Goal: Information Seeking & Learning: Learn about a topic

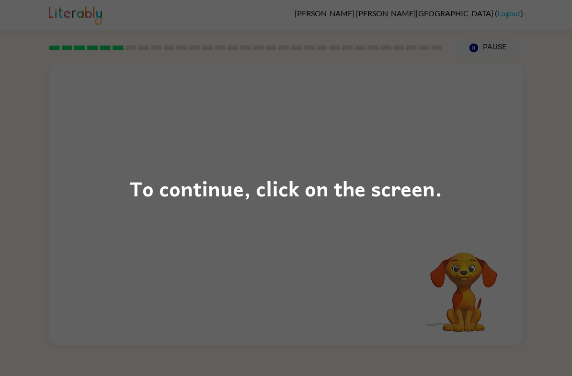
click at [332, 196] on div "To continue, click on the screen." at bounding box center [286, 188] width 312 height 33
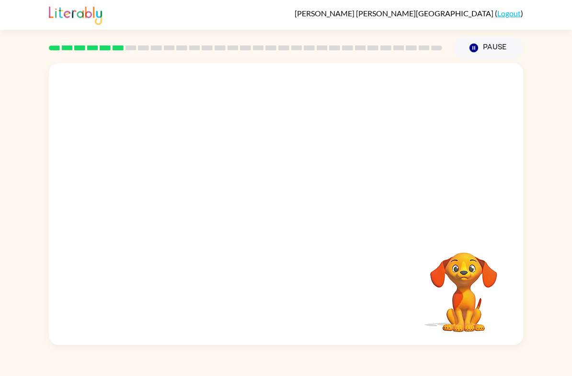
click at [321, 210] on div at bounding box center [286, 147] width 474 height 169
click at [537, 318] on div "Your browser must support playing .mp4 files to use Literably. Please try using…" at bounding box center [286, 202] width 572 height 286
click at [552, 313] on div "Your browser must support playing .mp4 files to use Literably. Please try using…" at bounding box center [286, 202] width 572 height 286
click at [559, 314] on div "Your browser must support playing .mp4 files to use Literably. Please try using…" at bounding box center [286, 202] width 572 height 286
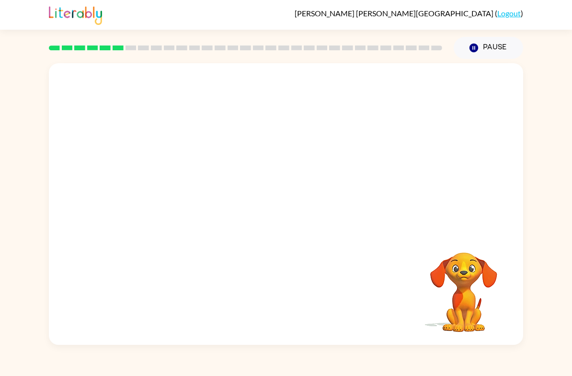
click at [559, 314] on div "Your browser must support playing .mp4 files to use Literably. Please try using…" at bounding box center [286, 202] width 572 height 286
click at [559, 319] on div "Your browser must support playing .mp4 files to use Literably. Please try using…" at bounding box center [286, 202] width 572 height 286
click at [553, 322] on div "Your browser must support playing .mp4 files to use Literably. Please try using…" at bounding box center [286, 202] width 572 height 286
click at [555, 321] on div "Your browser must support playing .mp4 files to use Literably. Please try using…" at bounding box center [286, 202] width 572 height 286
click at [555, 311] on div "Your browser must support playing .mp4 files to use Literably. Please try using…" at bounding box center [286, 202] width 572 height 286
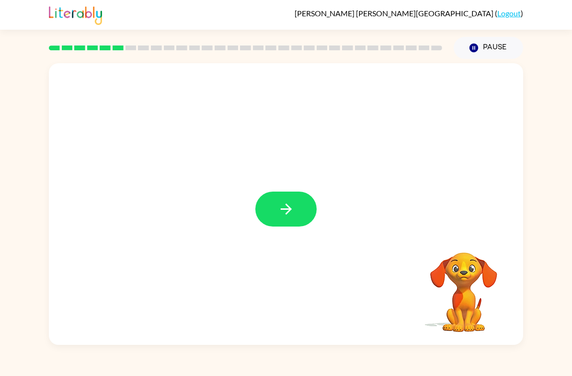
click at [301, 208] on button "button" at bounding box center [285, 209] width 61 height 35
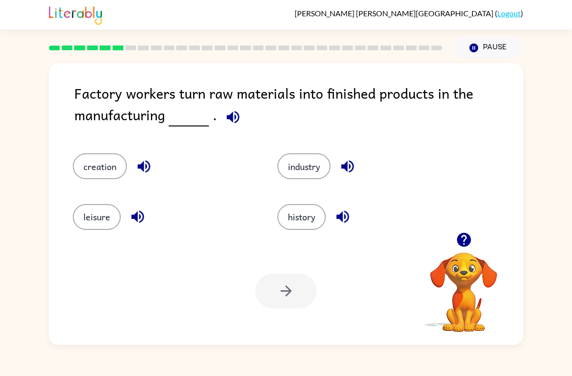
click at [286, 155] on button "industry" at bounding box center [303, 166] width 53 height 26
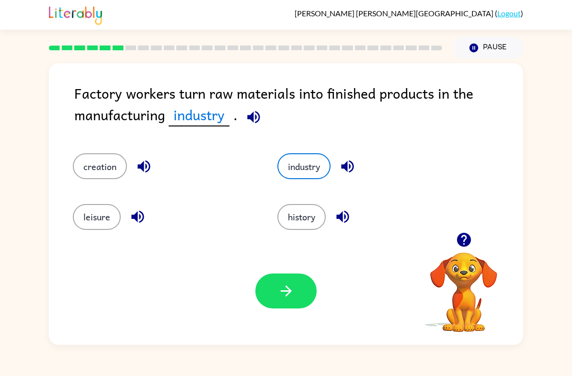
click at [292, 301] on button "button" at bounding box center [285, 290] width 61 height 35
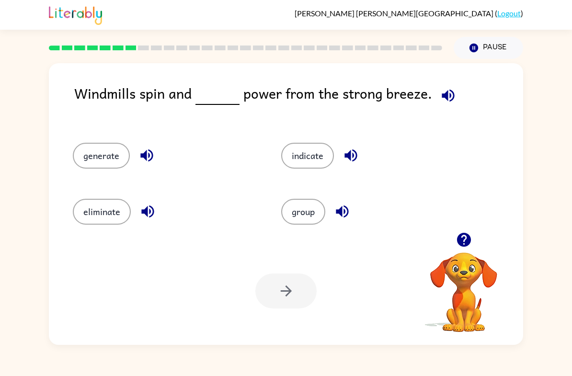
click at [79, 223] on button "eliminate" at bounding box center [102, 212] width 58 height 26
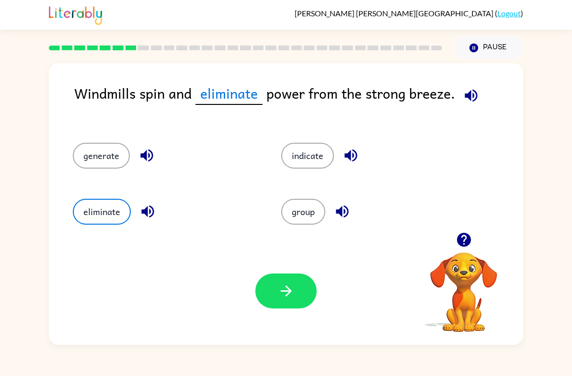
click at [91, 155] on button "generate" at bounding box center [101, 156] width 57 height 26
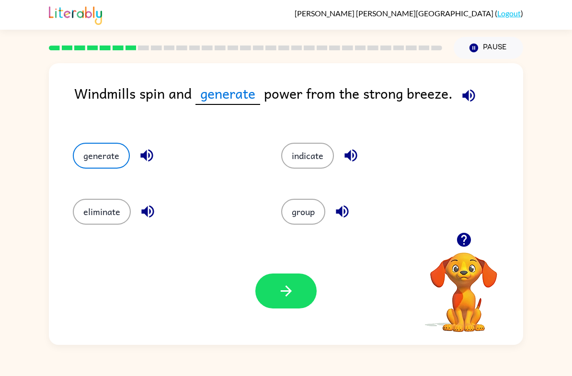
click at [279, 299] on icon "button" at bounding box center [286, 291] width 17 height 17
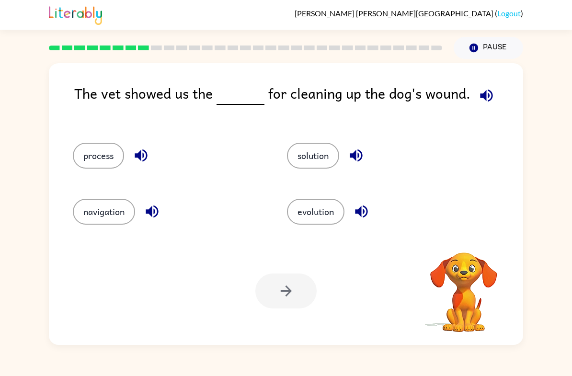
click at [90, 160] on button "process" at bounding box center [98, 156] width 51 height 26
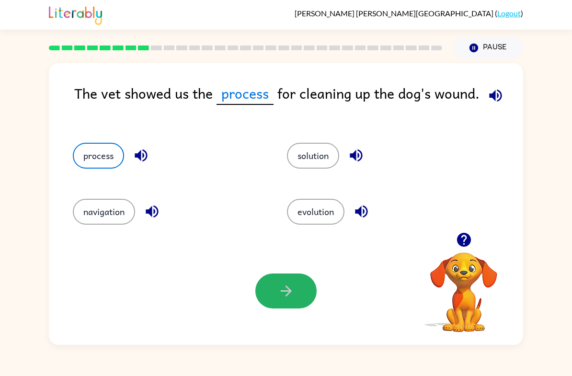
click at [285, 290] on icon "button" at bounding box center [286, 291] width 17 height 17
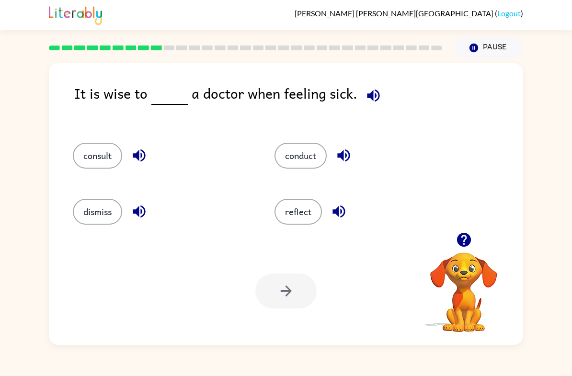
click at [295, 154] on button "conduct" at bounding box center [300, 156] width 52 height 26
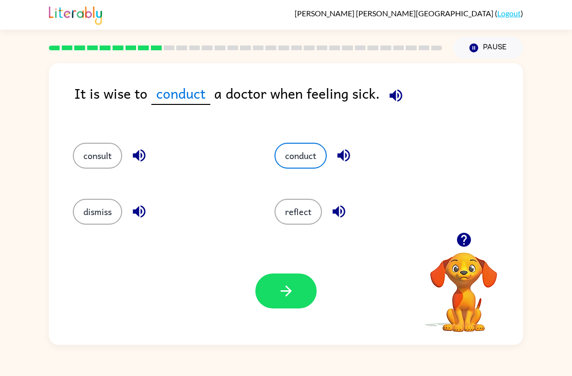
click at [314, 270] on div "Your browser must support playing .mp4 files to use Literably. Please try using…" at bounding box center [286, 291] width 474 height 108
click at [296, 295] on button "button" at bounding box center [285, 290] width 61 height 35
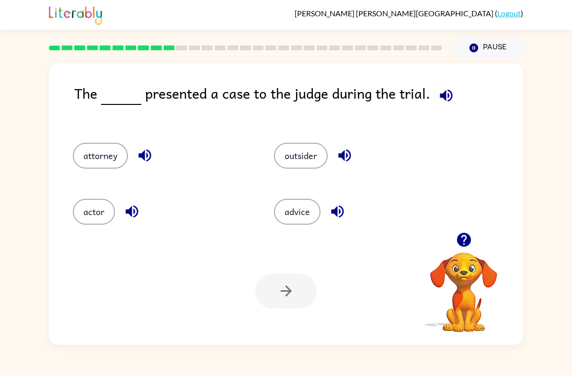
click at [301, 221] on button "advice" at bounding box center [297, 212] width 46 height 26
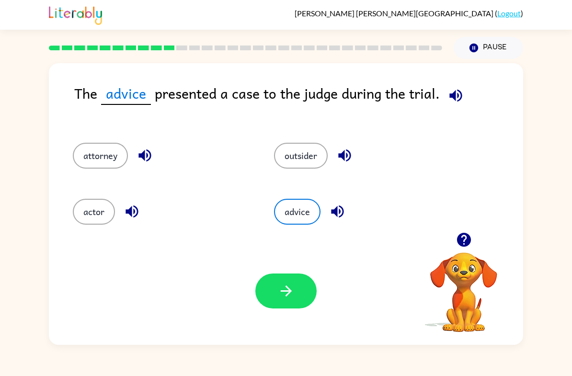
click at [83, 204] on button "actor" at bounding box center [94, 212] width 42 height 26
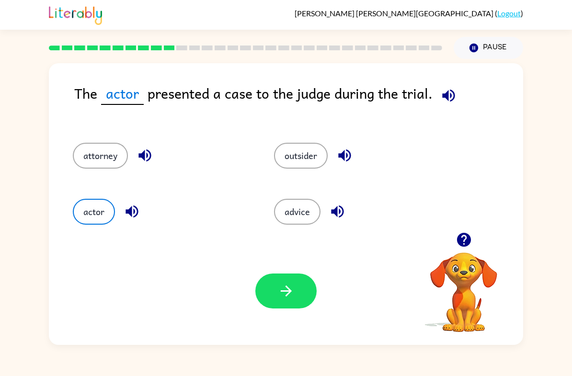
click at [115, 160] on button "attorney" at bounding box center [100, 156] width 55 height 26
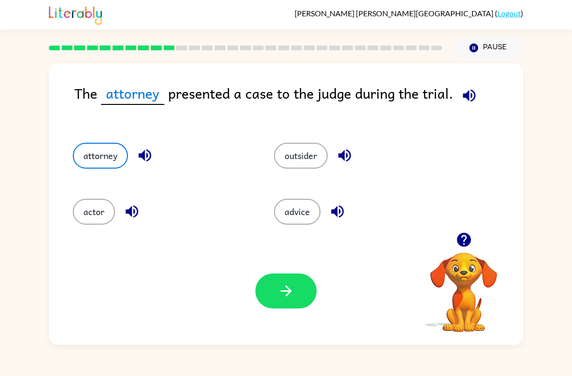
click at [104, 213] on button "actor" at bounding box center [94, 212] width 42 height 26
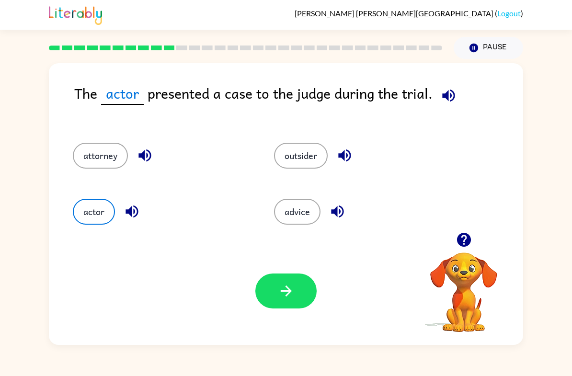
click at [549, 51] on div "[PERSON_NAME] ( Logout ) Pause Pause The actor presented a case to the judge du…" at bounding box center [286, 188] width 572 height 376
click at [300, 295] on button "button" at bounding box center [285, 290] width 61 height 35
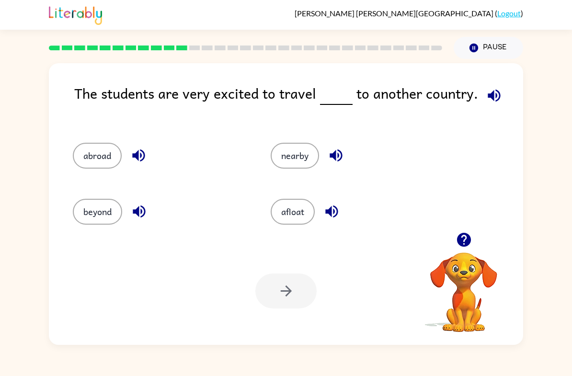
click at [111, 158] on button "abroad" at bounding box center [97, 156] width 49 height 26
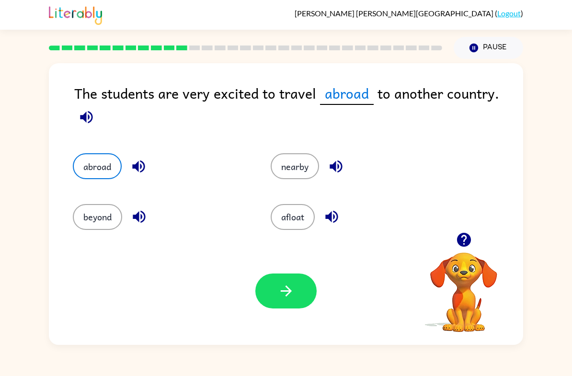
click at [304, 301] on button "button" at bounding box center [285, 290] width 61 height 35
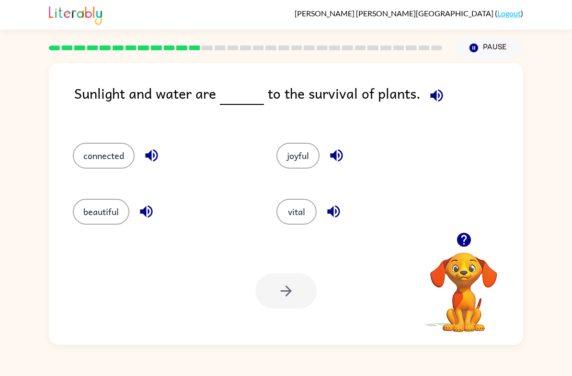
click at [98, 155] on button "connected" at bounding box center [104, 156] width 62 height 26
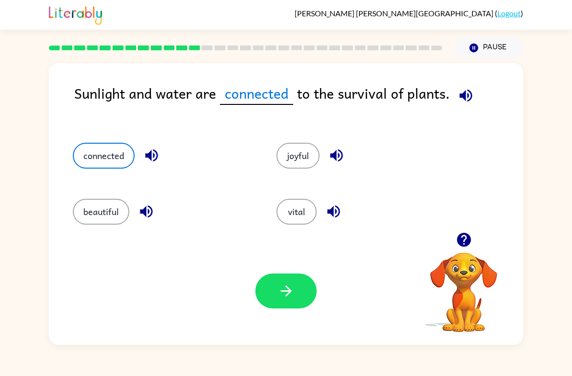
click at [167, 333] on div "Your browser must support playing .mp4 files to use Literably. Please try using…" at bounding box center [286, 291] width 474 height 108
click at [280, 294] on icon "button" at bounding box center [286, 291] width 17 height 17
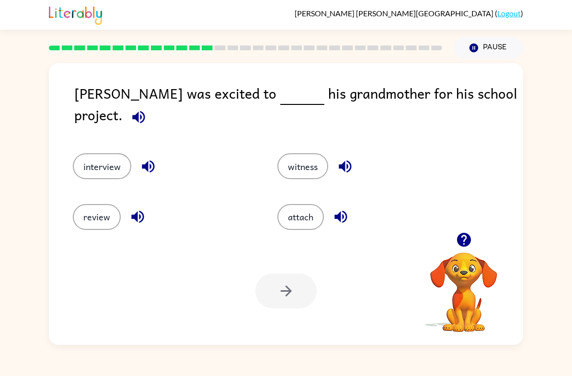
click at [99, 165] on button "interview" at bounding box center [102, 166] width 58 height 26
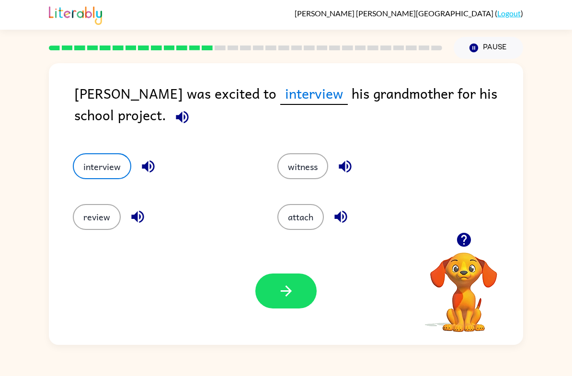
click at [289, 297] on icon "button" at bounding box center [286, 291] width 17 height 17
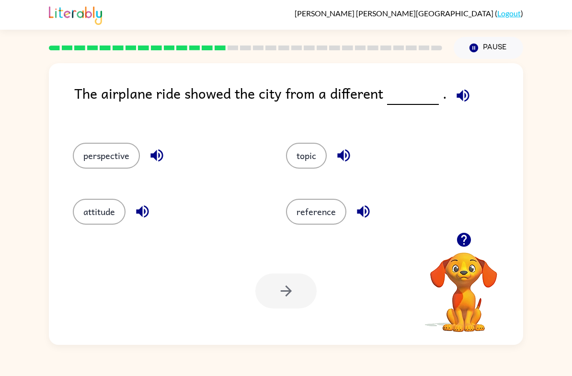
click at [92, 151] on button "perspective" at bounding box center [106, 156] width 67 height 26
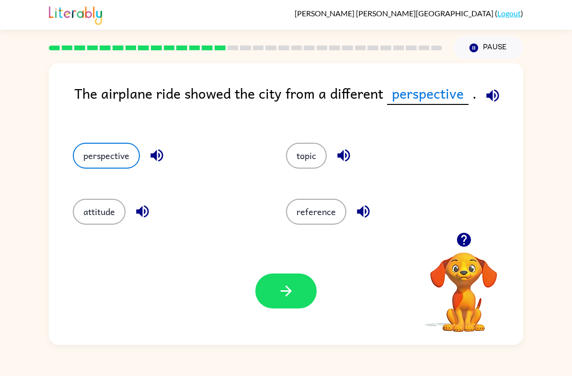
click at [287, 300] on button "button" at bounding box center [285, 290] width 61 height 35
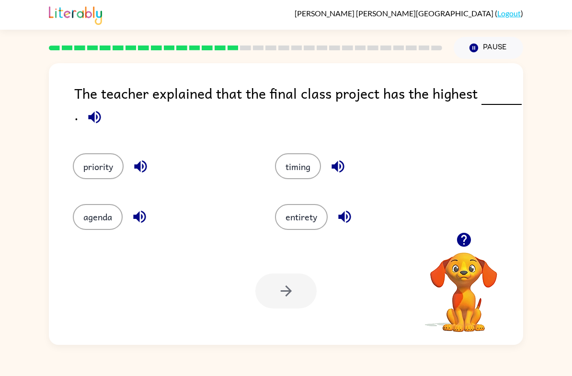
click at [104, 166] on button "priority" at bounding box center [98, 166] width 51 height 26
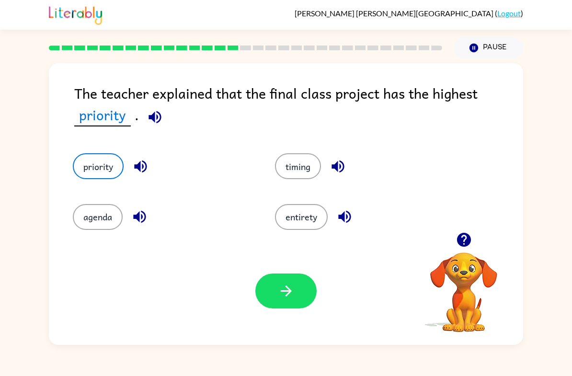
click at [280, 164] on button "timing" at bounding box center [298, 166] width 46 height 26
click at [297, 229] on button "entirety" at bounding box center [301, 217] width 53 height 26
click at [100, 227] on button "agenda" at bounding box center [98, 217] width 50 height 26
click at [104, 172] on button "priority" at bounding box center [98, 166] width 51 height 26
click at [300, 307] on button "button" at bounding box center [285, 290] width 61 height 35
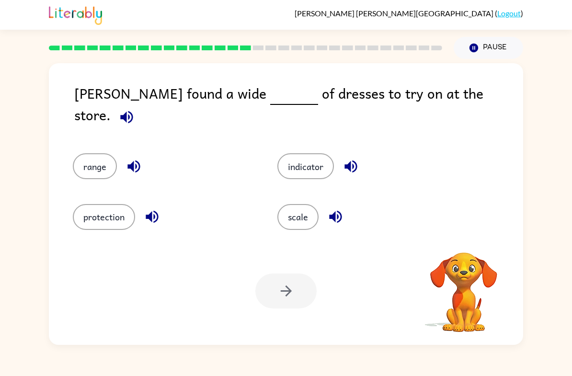
click at [301, 169] on button "indicator" at bounding box center [305, 166] width 57 height 26
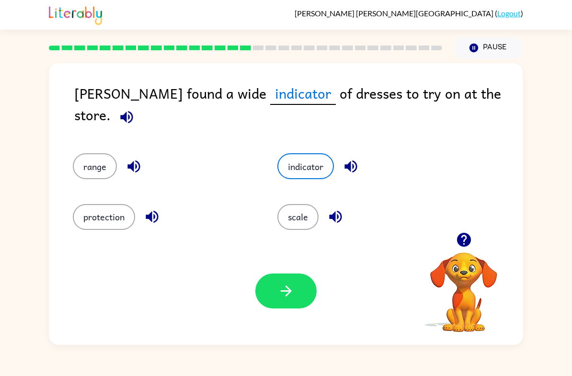
click at [276, 298] on button "button" at bounding box center [285, 290] width 61 height 35
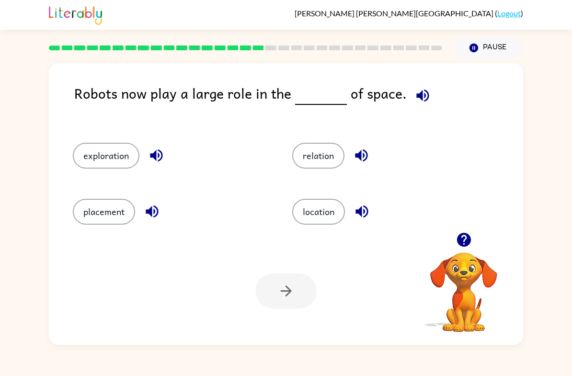
click at [310, 212] on button "location" at bounding box center [318, 212] width 53 height 26
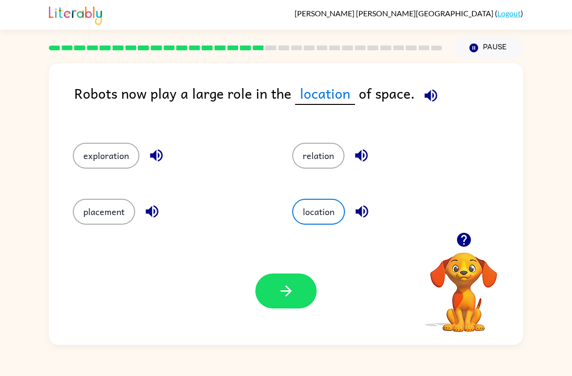
click at [106, 152] on button "exploration" at bounding box center [106, 156] width 67 height 26
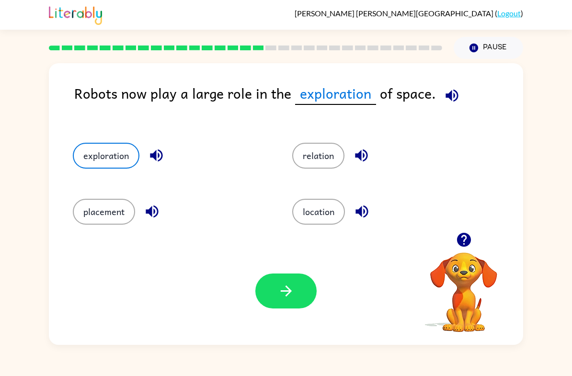
click at [291, 282] on button "button" at bounding box center [285, 290] width 61 height 35
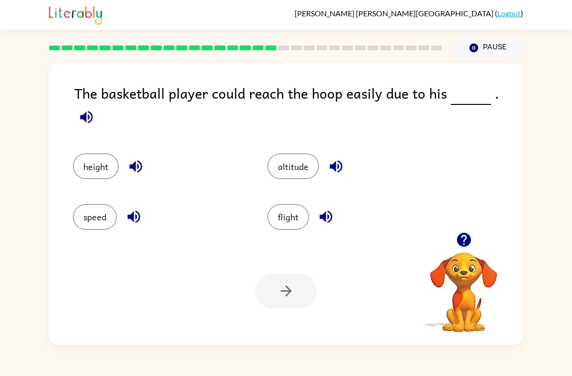
click at [300, 156] on button "altitude" at bounding box center [293, 166] width 52 height 26
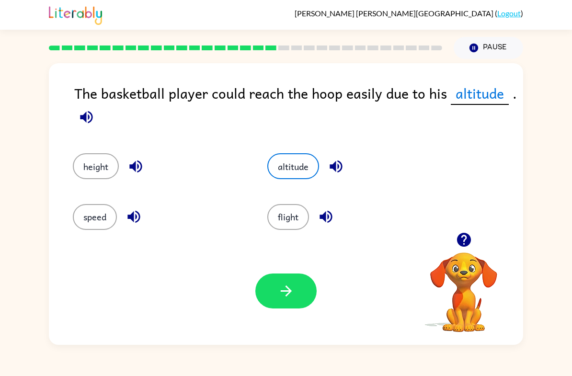
click at [98, 154] on button "height" at bounding box center [96, 166] width 46 height 26
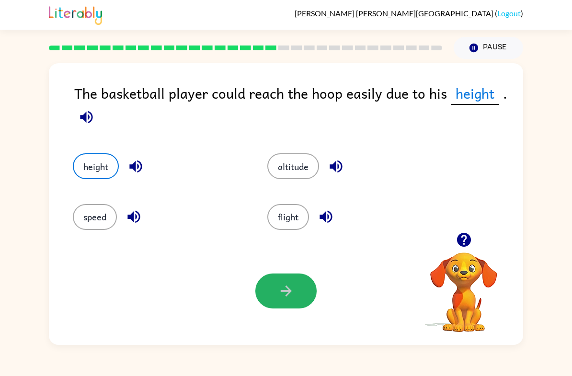
click at [301, 307] on button "button" at bounding box center [285, 290] width 61 height 35
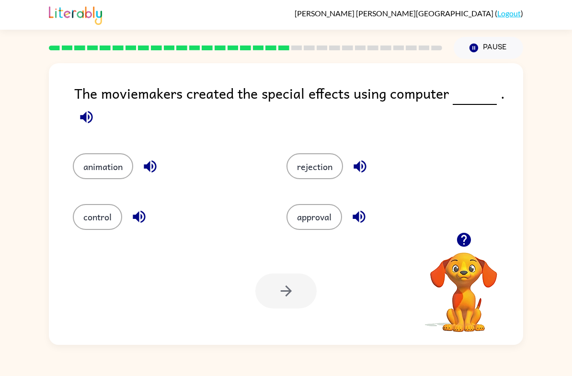
click at [106, 179] on button "animation" at bounding box center [103, 166] width 60 height 26
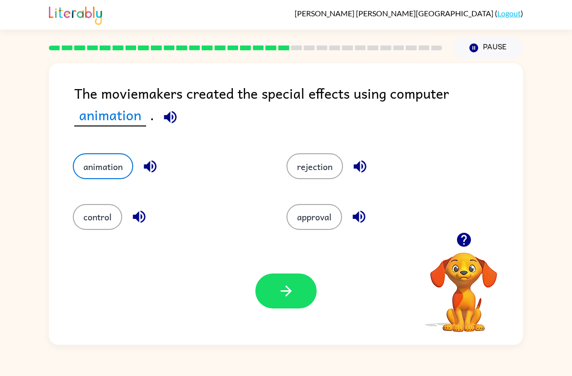
click at [268, 299] on button "button" at bounding box center [285, 290] width 61 height 35
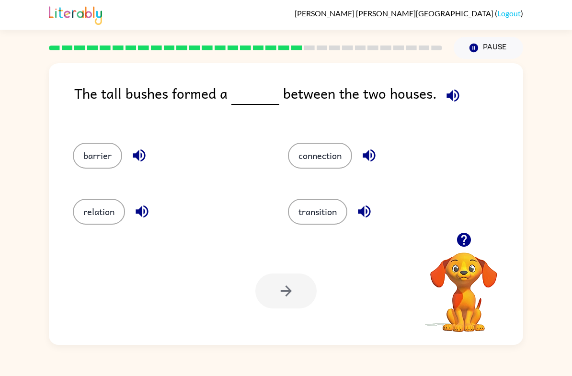
click at [110, 158] on button "barrier" at bounding box center [97, 156] width 49 height 26
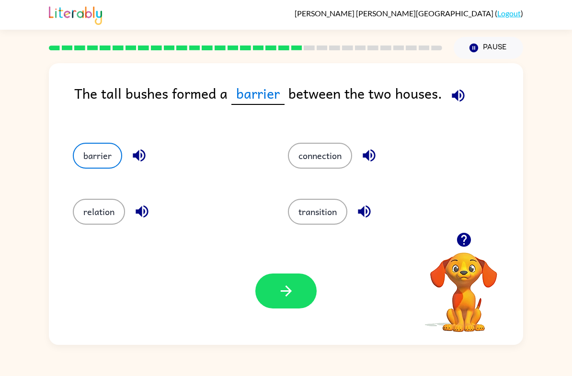
click at [288, 296] on icon "button" at bounding box center [286, 291] width 17 height 17
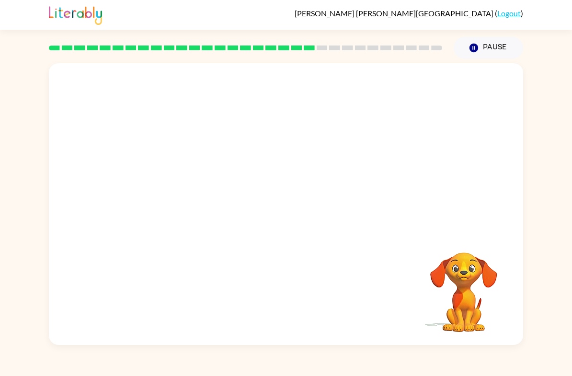
click at [340, 214] on div at bounding box center [286, 147] width 474 height 169
click at [435, 271] on video "Your browser must support playing .mp4 files to use Literably. Please try using…" at bounding box center [464, 286] width 96 height 96
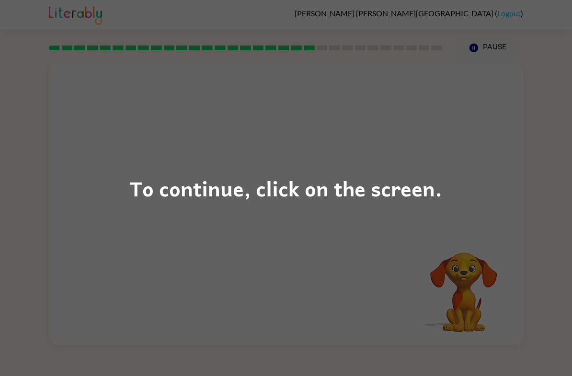
click at [453, 164] on div "To continue, click on the screen." at bounding box center [286, 188] width 572 height 376
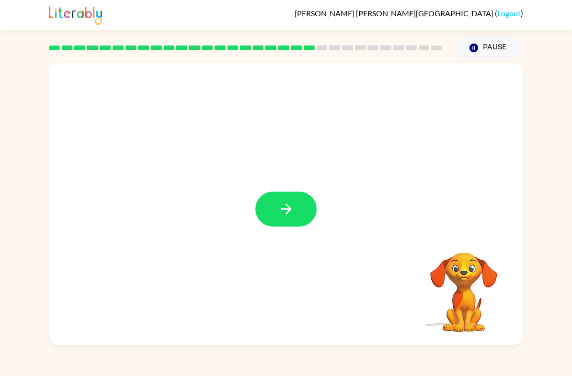
click at [311, 198] on button "button" at bounding box center [285, 209] width 61 height 35
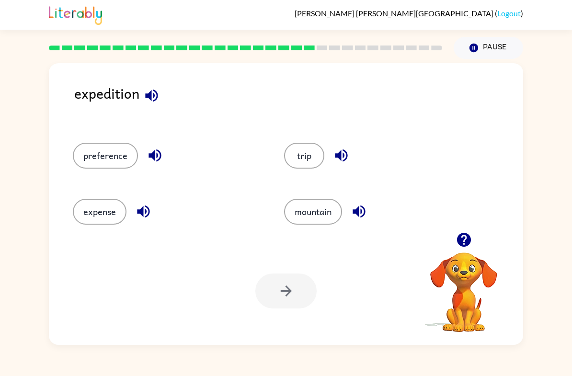
click at [108, 218] on button "expense" at bounding box center [100, 212] width 54 height 26
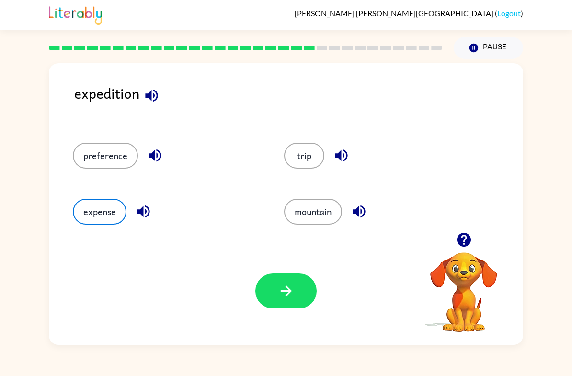
click at [113, 151] on button "preference" at bounding box center [105, 156] width 65 height 26
click at [323, 220] on button "mountain" at bounding box center [313, 212] width 58 height 26
click at [92, 224] on button "expense" at bounding box center [100, 212] width 54 height 26
click at [288, 269] on div "Your browser must support playing .mp4 files to use Literably. Please try using…" at bounding box center [286, 291] width 474 height 108
click at [299, 274] on button "button" at bounding box center [285, 290] width 61 height 35
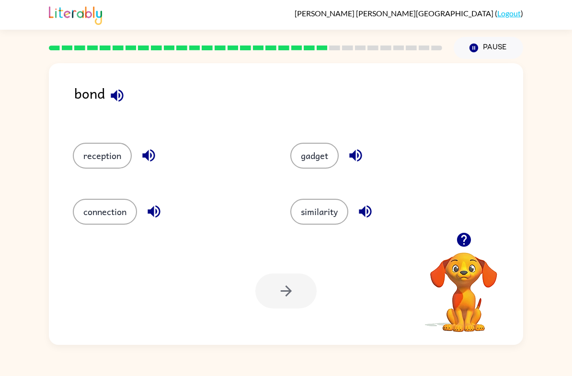
click at [317, 168] on button "gadget" at bounding box center [314, 156] width 48 height 26
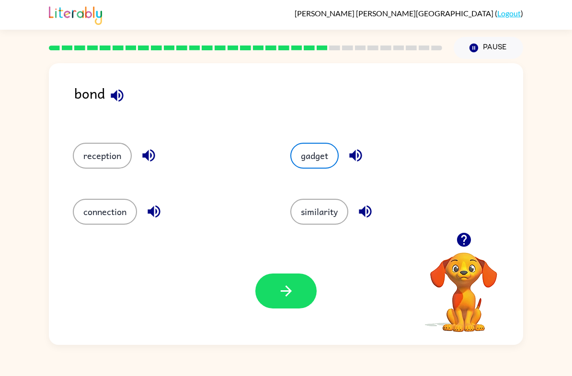
click at [325, 219] on button "similarity" at bounding box center [319, 212] width 58 height 26
click at [89, 204] on button "connection" at bounding box center [105, 212] width 64 height 26
click at [289, 292] on icon "button" at bounding box center [285, 290] width 11 height 11
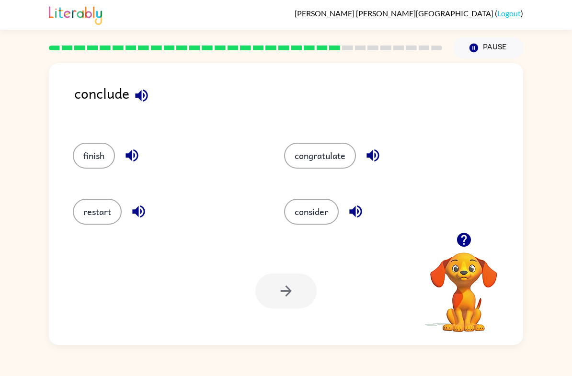
click at [86, 162] on button "finish" at bounding box center [94, 156] width 42 height 26
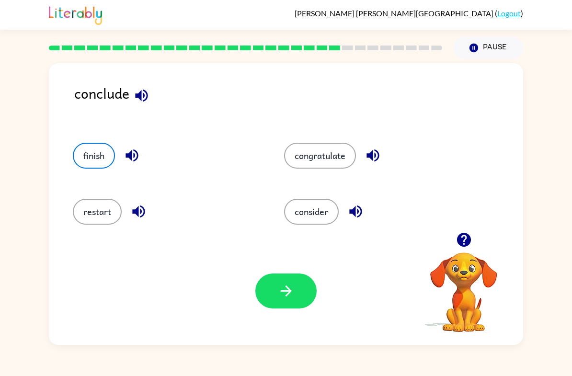
click at [279, 302] on button "button" at bounding box center [285, 290] width 61 height 35
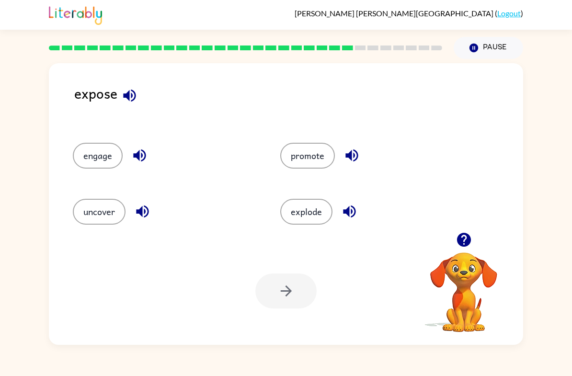
click at [87, 215] on button "uncover" at bounding box center [99, 212] width 53 height 26
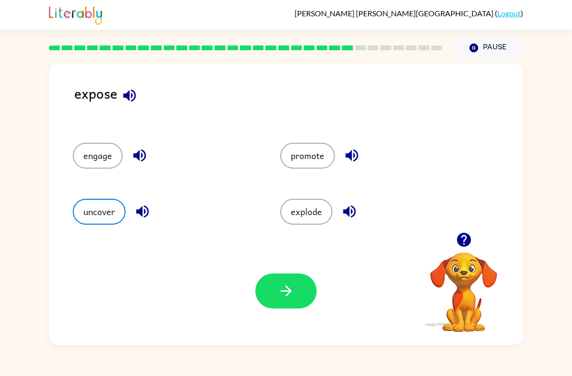
click at [303, 297] on button "button" at bounding box center [285, 290] width 61 height 35
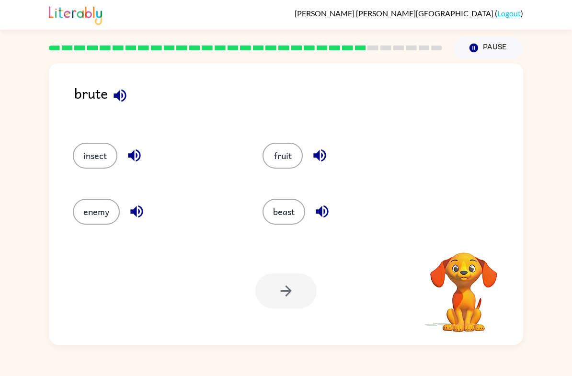
click at [283, 212] on button "beast" at bounding box center [283, 212] width 43 height 26
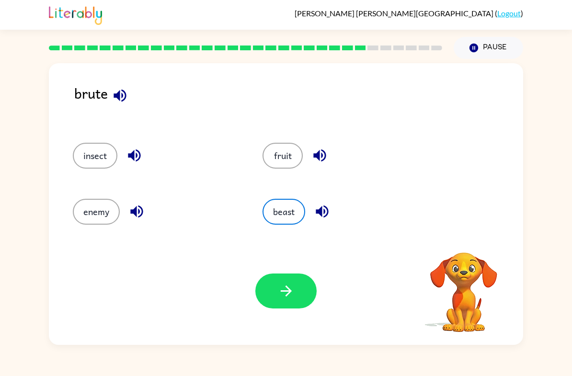
click at [276, 297] on button "button" at bounding box center [285, 290] width 61 height 35
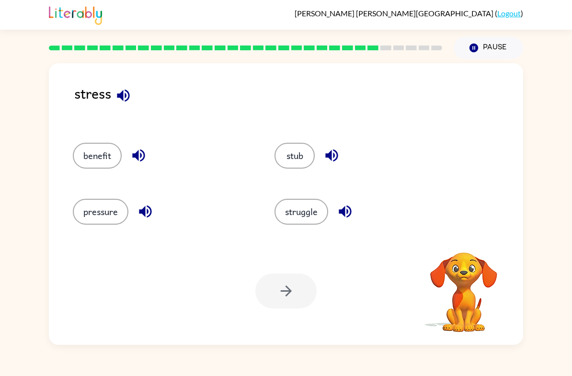
click at [102, 221] on button "pressure" at bounding box center [101, 212] width 56 height 26
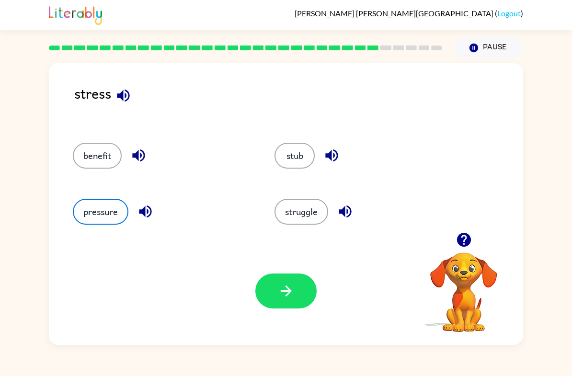
click at [288, 291] on icon "button" at bounding box center [286, 291] width 17 height 17
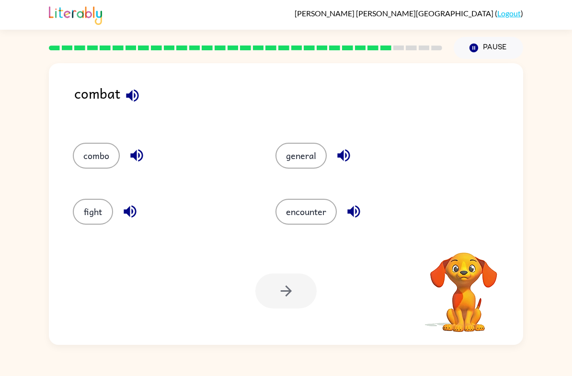
click at [96, 215] on button "fight" at bounding box center [93, 212] width 40 height 26
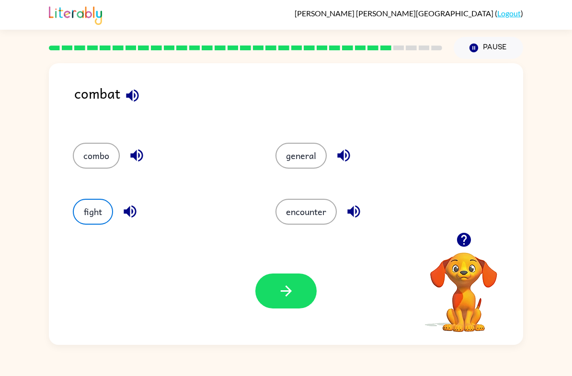
click at [283, 286] on icon "button" at bounding box center [286, 291] width 17 height 17
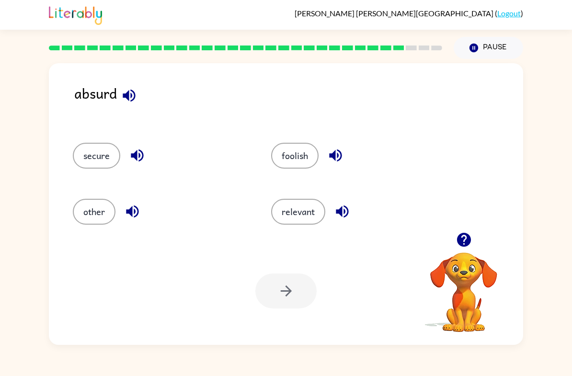
click at [301, 160] on button "foolish" at bounding box center [294, 156] width 47 height 26
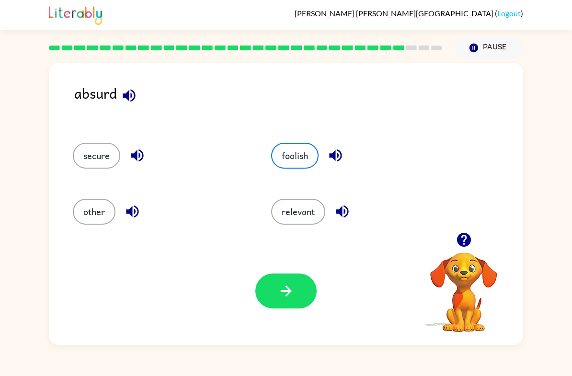
click at [294, 292] on icon "button" at bounding box center [286, 291] width 17 height 17
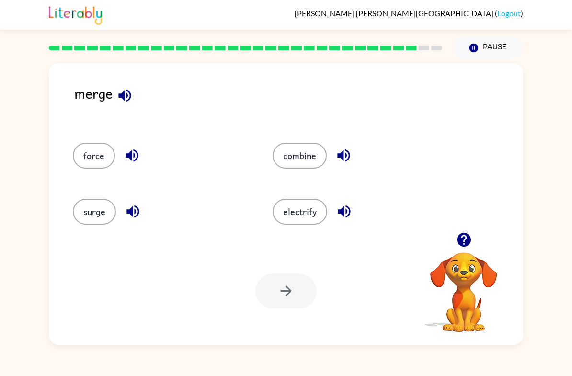
click at [315, 167] on button "combine" at bounding box center [299, 156] width 54 height 26
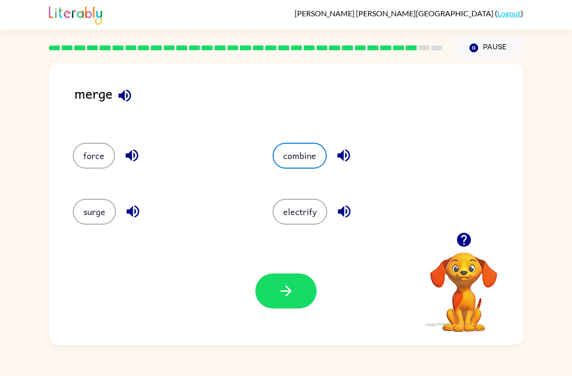
click at [318, 170] on div "combine" at bounding box center [354, 153] width 200 height 56
click at [288, 288] on icon "button" at bounding box center [285, 290] width 11 height 11
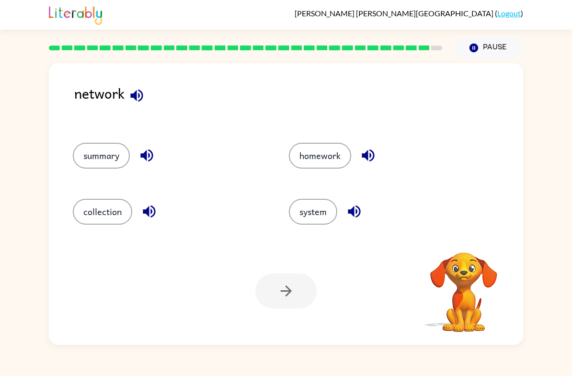
click at [313, 210] on button "system" at bounding box center [313, 212] width 48 height 26
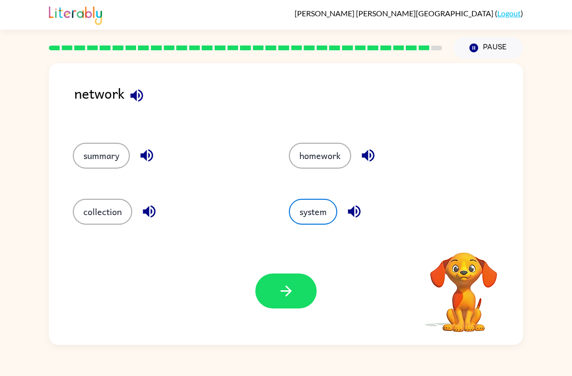
click at [270, 292] on button "button" at bounding box center [285, 290] width 61 height 35
